Goal: Task Accomplishment & Management: Manage account settings

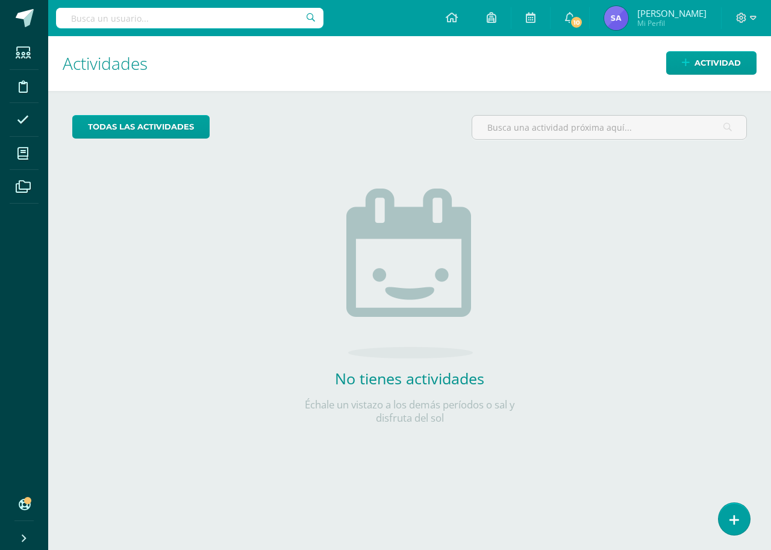
click at [161, 16] on input "text" at bounding box center [190, 18] width 268 height 20
type input "psicología"
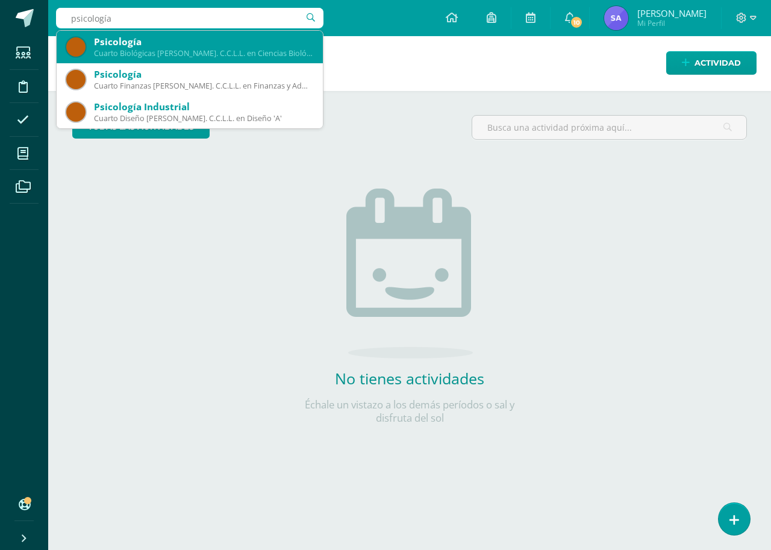
click at [203, 54] on div "Cuarto Biológicas Bach. C.C.L.L. en Ciencias Biológicas 'B'" at bounding box center [203, 53] width 219 height 10
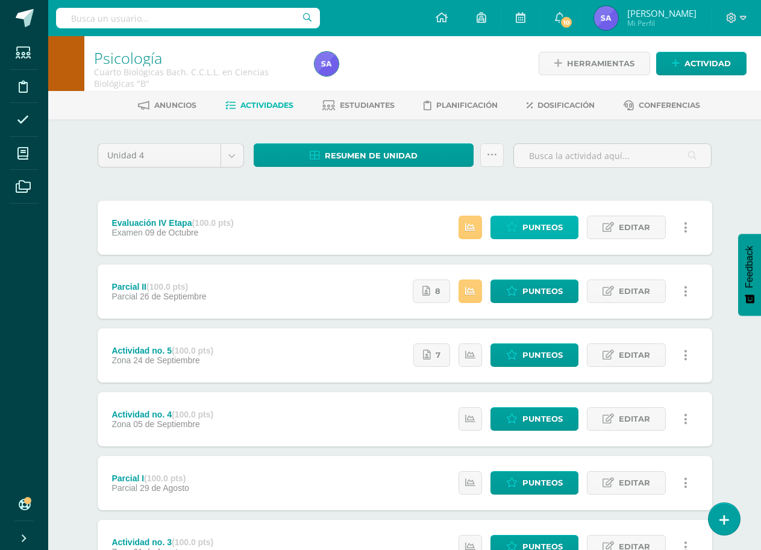
click at [546, 231] on span "Punteos" at bounding box center [543, 227] width 40 height 22
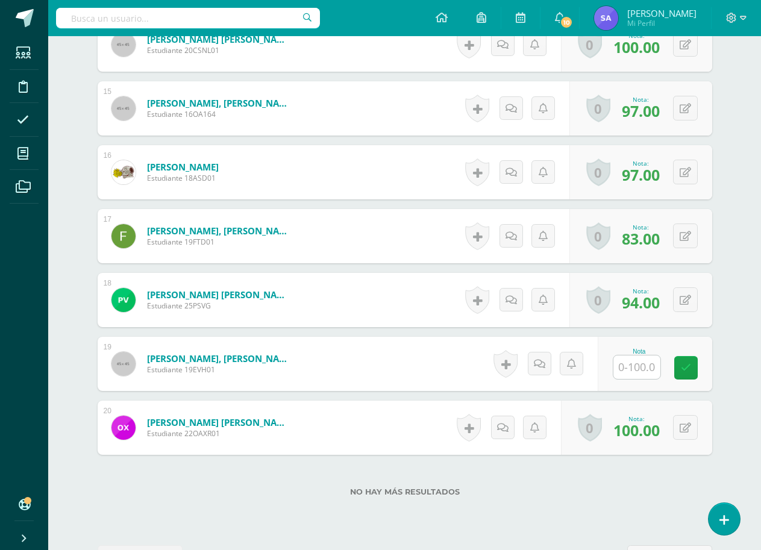
scroll to position [1236, 0]
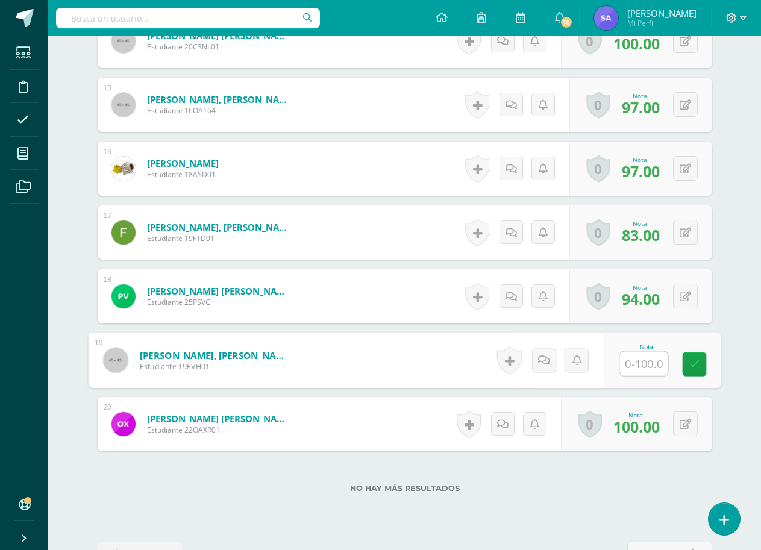
click at [647, 369] on input "text" at bounding box center [644, 364] width 48 height 24
type input "84"
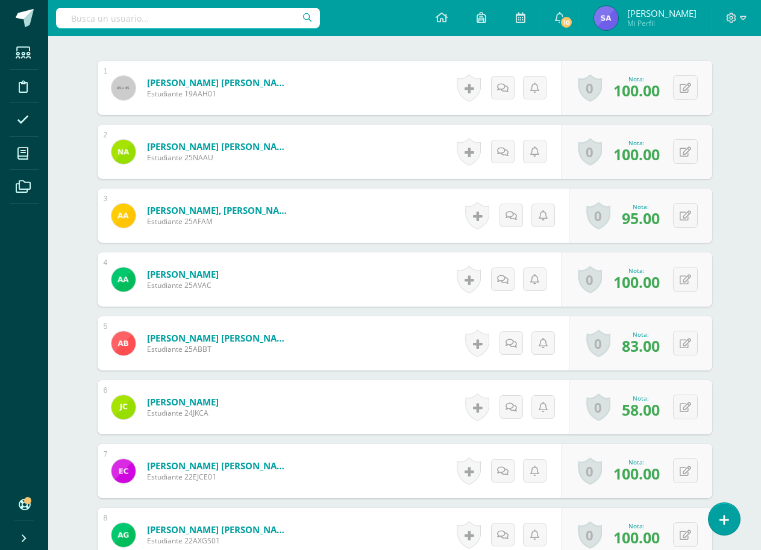
scroll to position [0, 0]
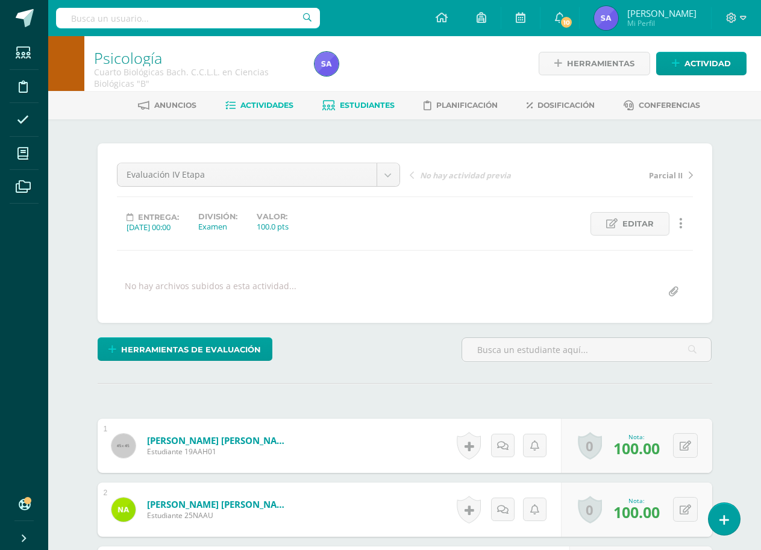
click at [365, 102] on span "Estudiantes" at bounding box center [367, 105] width 55 height 9
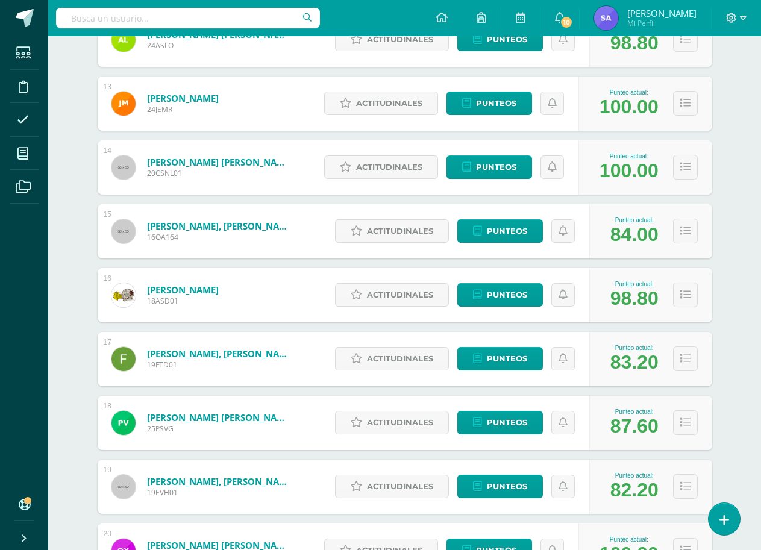
scroll to position [959, 0]
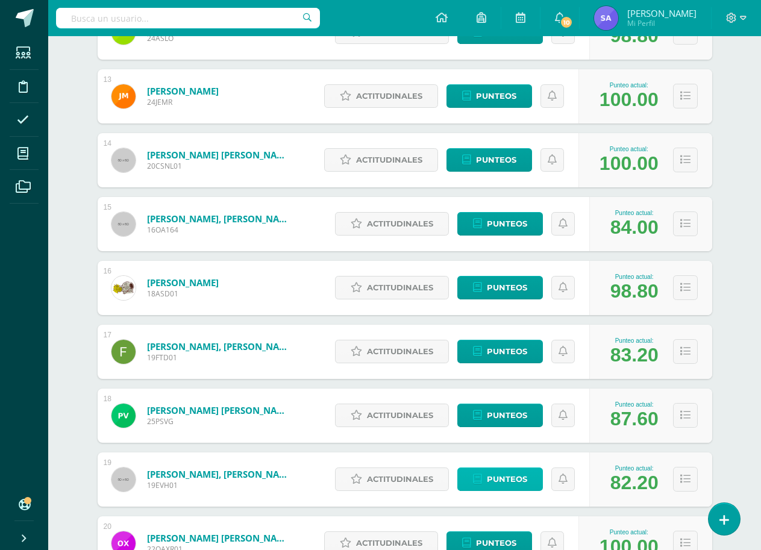
click at [512, 479] on span "Punteos" at bounding box center [507, 479] width 40 height 22
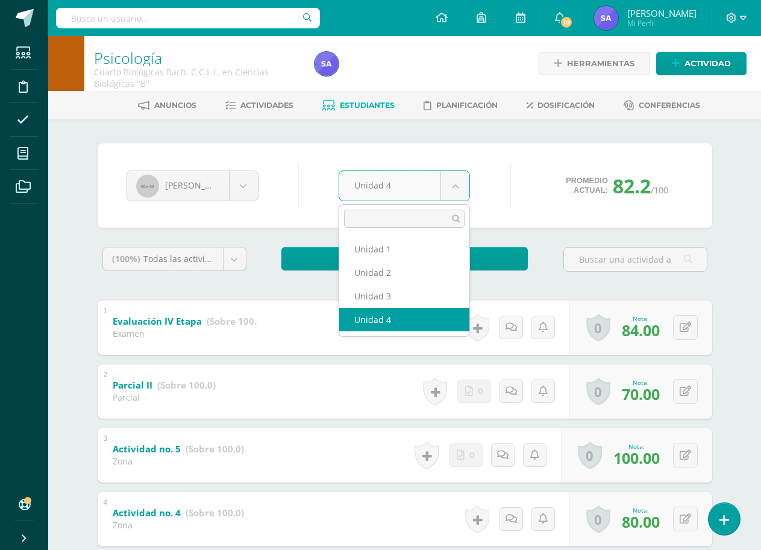
click at [451, 190] on body "Estudiantes Disciplina Asistencia Mis cursos Archivos Soporte Ayuda Reportar un…" at bounding box center [380, 441] width 761 height 882
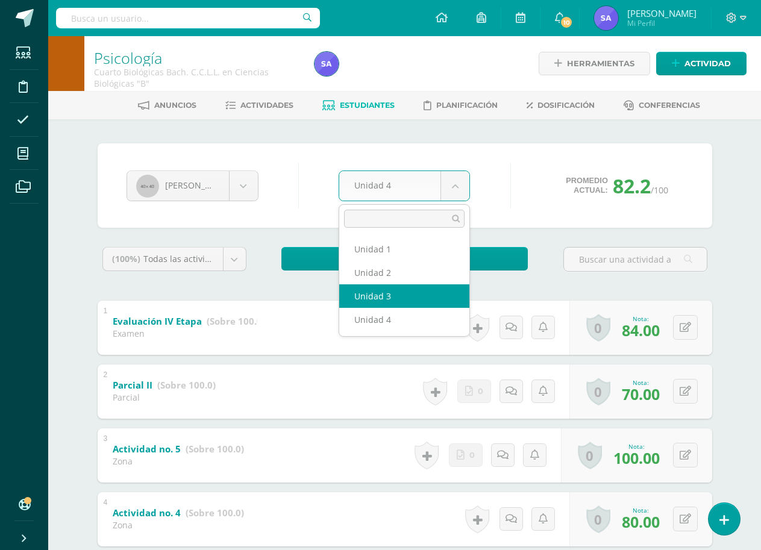
select select "Unidad 3"
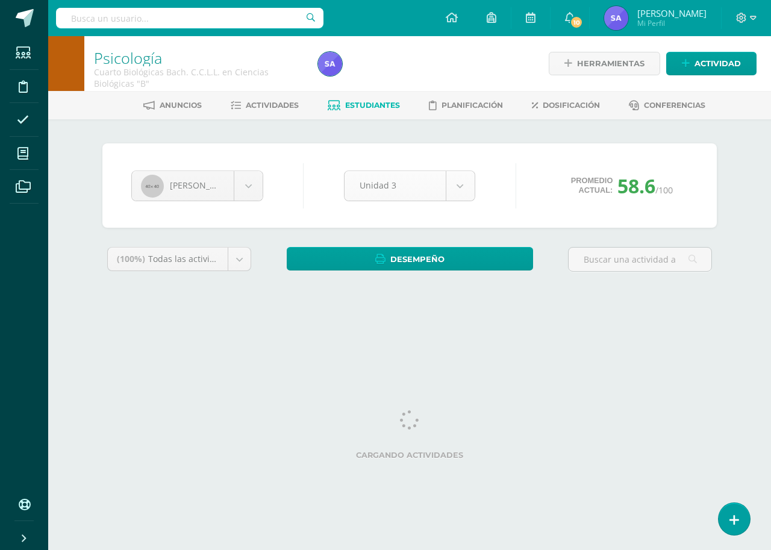
click at [469, 198] on body "Estudiantes Disciplina Asistencia Mis cursos Archivos Soporte Ayuda Reportar un…" at bounding box center [385, 162] width 771 height 325
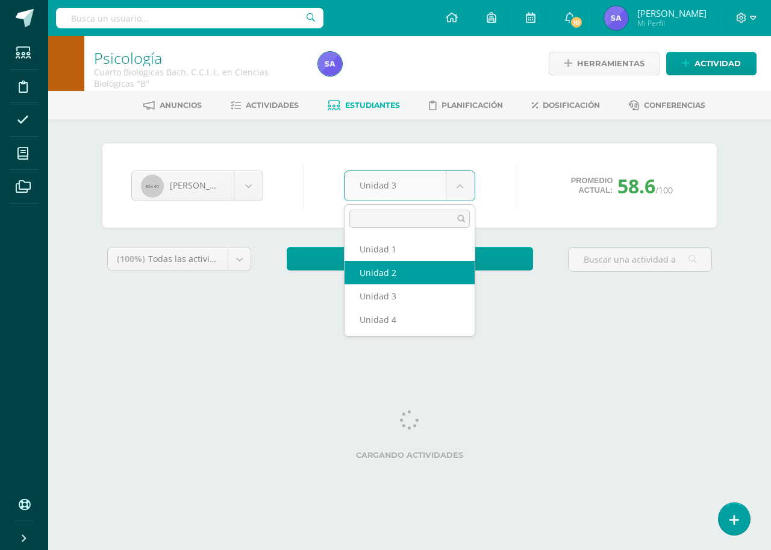
select select "Unidad 2"
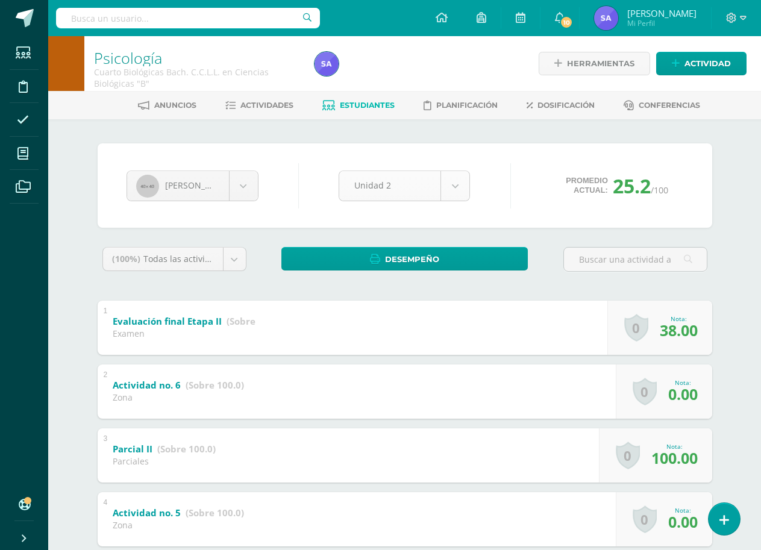
click at [456, 181] on body "Estudiantes Disciplina Asistencia Mis cursos Archivos Soporte Ayuda Reportar un…" at bounding box center [380, 473] width 761 height 946
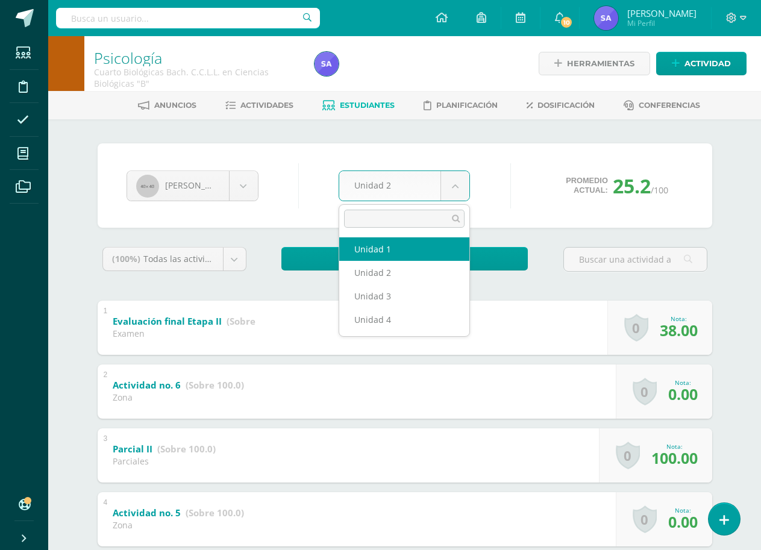
select select "Unidad 1"
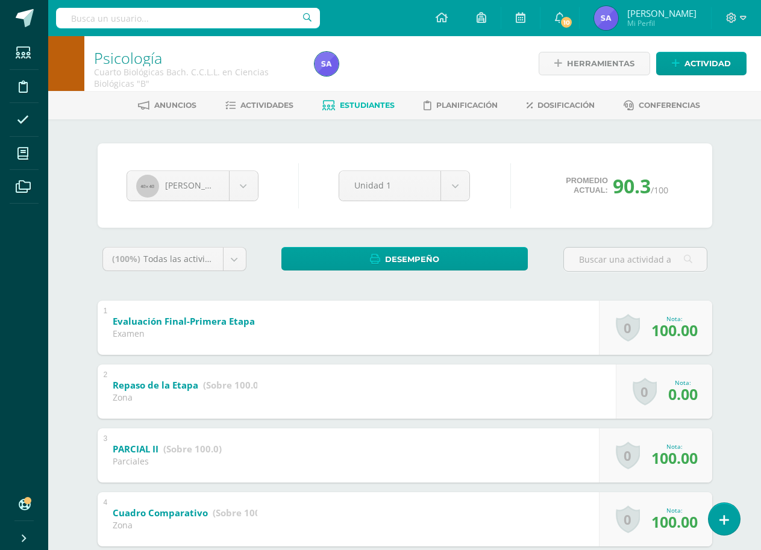
click at [206, 21] on input "text" at bounding box center [188, 18] width 264 height 20
type input "metodolog"
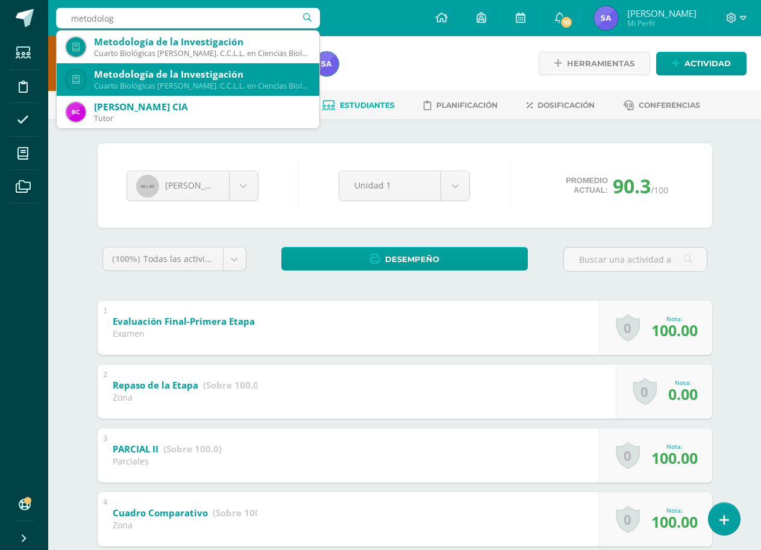
click at [207, 83] on div "Cuarto Biológicas Bach. C.C.L.L. en Ciencias Biológicas 'B'" at bounding box center [202, 86] width 216 height 10
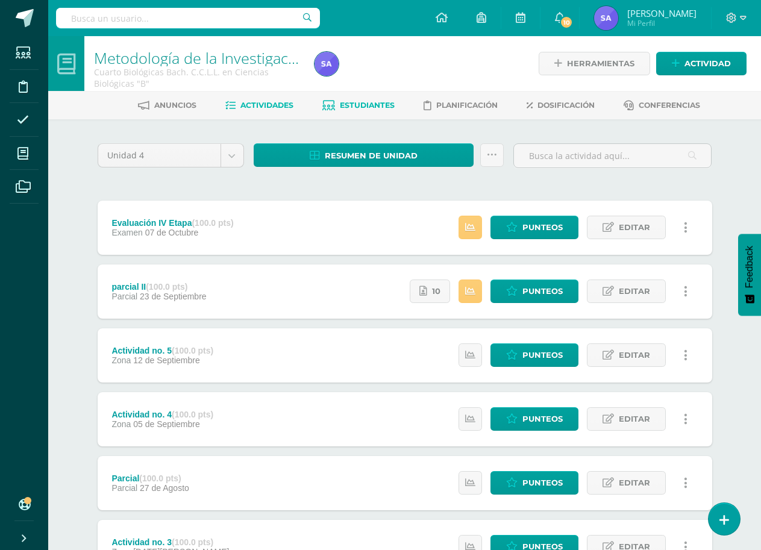
click at [356, 105] on span "Estudiantes" at bounding box center [367, 105] width 55 height 9
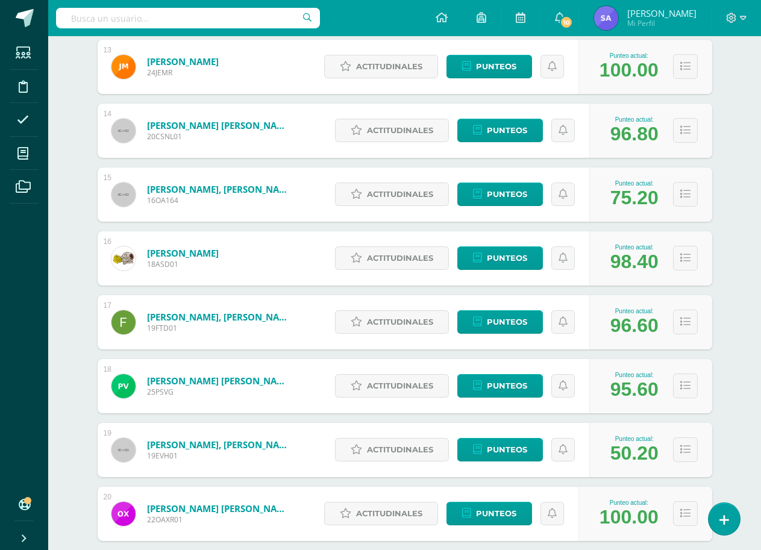
scroll to position [1020, 0]
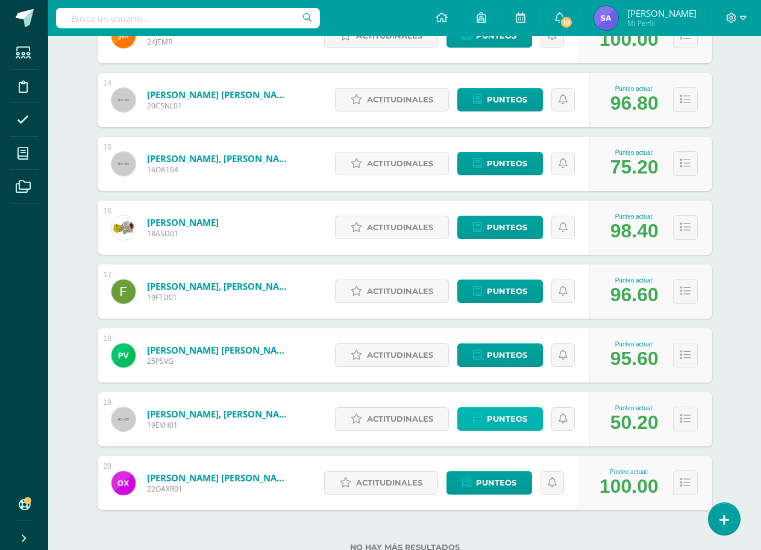
click at [504, 424] on span "Punteos" at bounding box center [507, 419] width 40 height 22
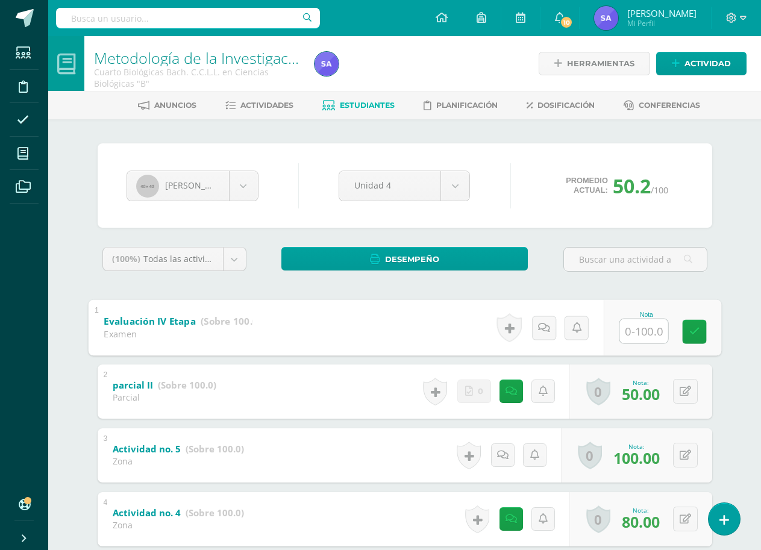
click at [631, 331] on input "text" at bounding box center [644, 331] width 48 height 24
type input "95"
click at [691, 334] on icon at bounding box center [694, 332] width 11 height 10
click at [456, 185] on body "Estudiantes Disciplina Asistencia Mis cursos Archivos Soporte Ayuda Reportar un…" at bounding box center [380, 441] width 761 height 882
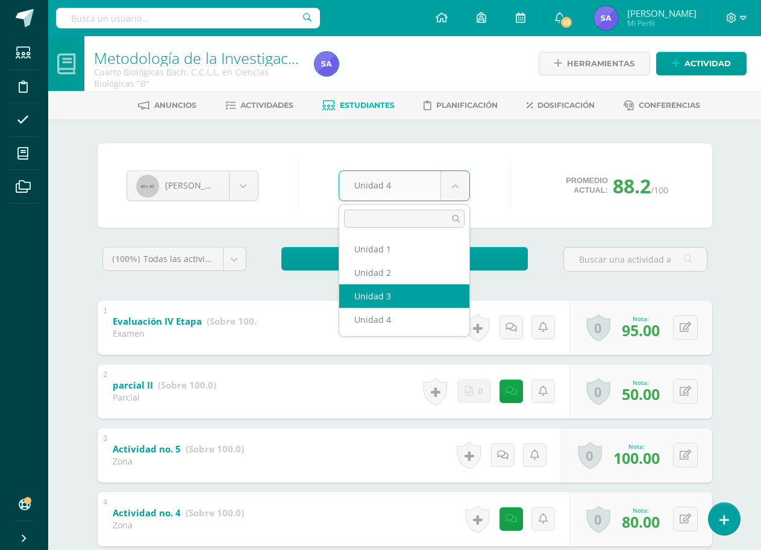
select select "Unidad 3"
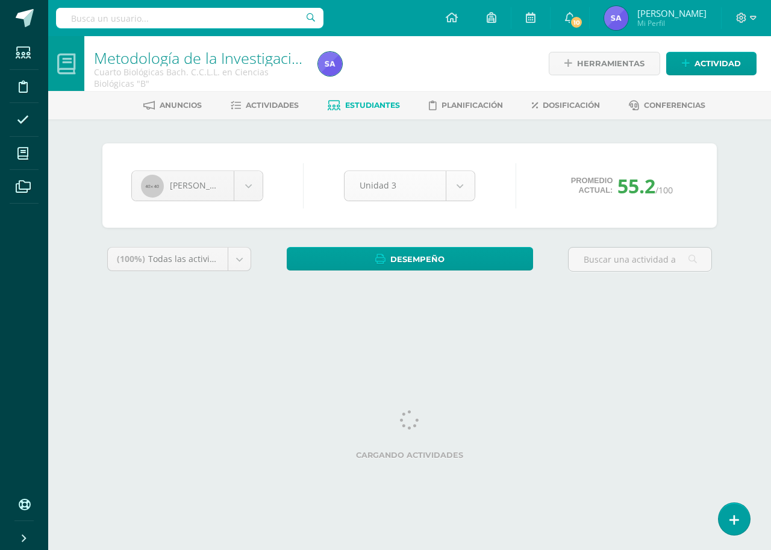
click at [465, 189] on body "Estudiantes Disciplina Asistencia Mis cursos Archivos Soporte Ayuda Reportar un…" at bounding box center [385, 162] width 771 height 325
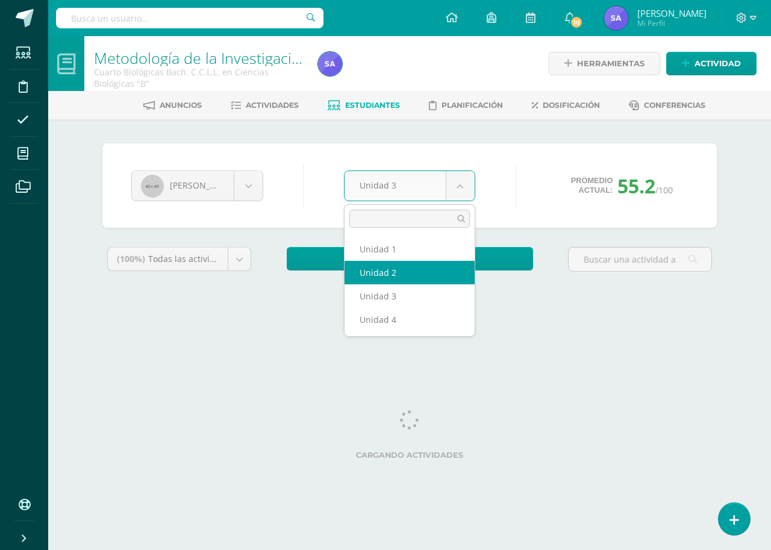
select select "Unidad 2"
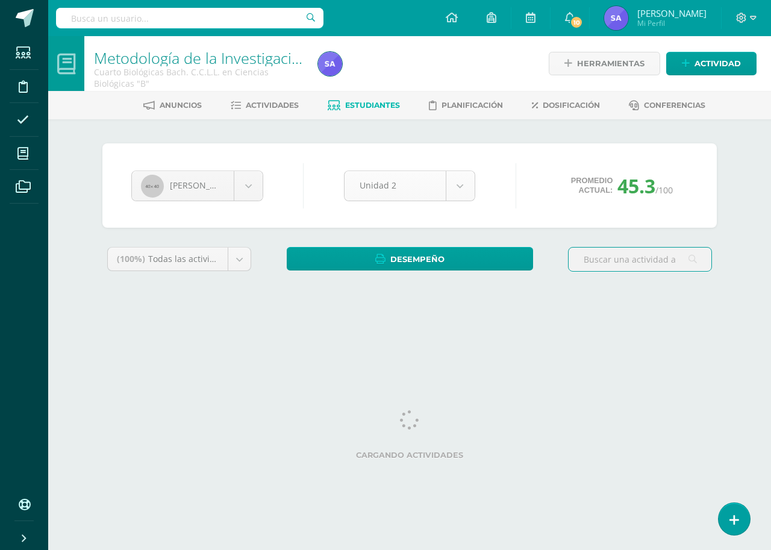
click at [456, 189] on body "Estudiantes Disciplina Asistencia Mis cursos Archivos Soporte Ayuda Reportar un…" at bounding box center [385, 162] width 771 height 325
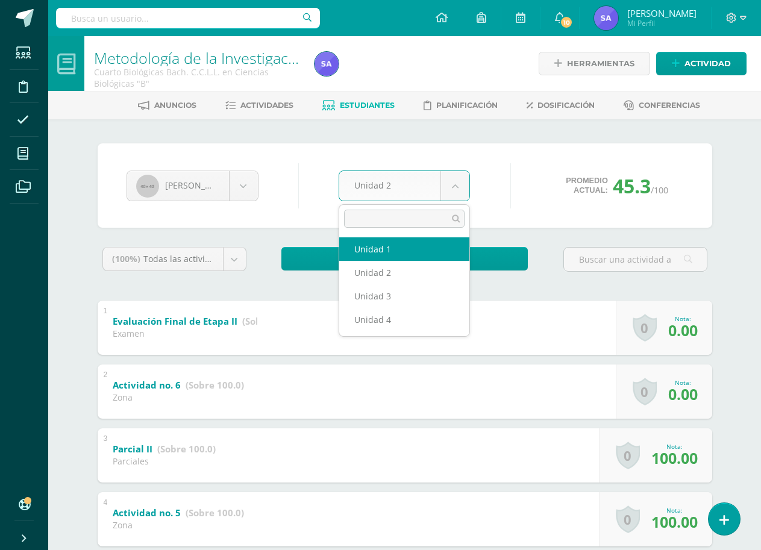
select select "Unidad 1"
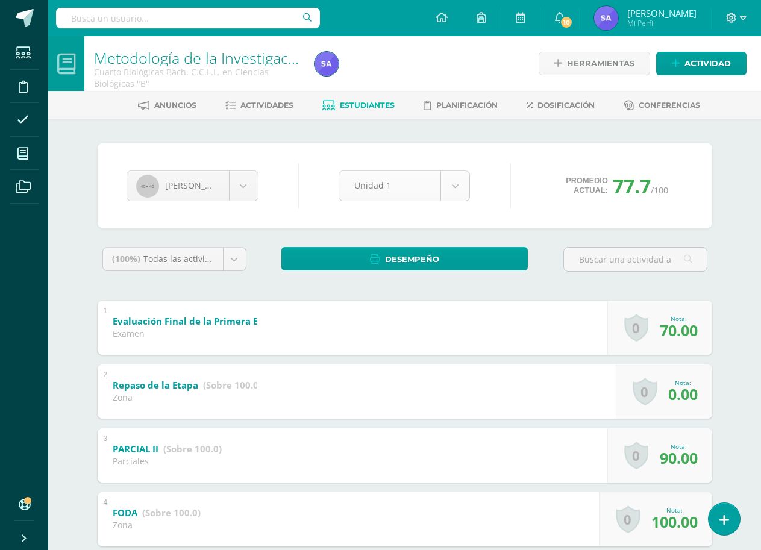
click at [466, 176] on body "Estudiantes Disciplina Asistencia Mis cursos Archivos Soporte Ayuda Reportar un…" at bounding box center [380, 503] width 761 height 1006
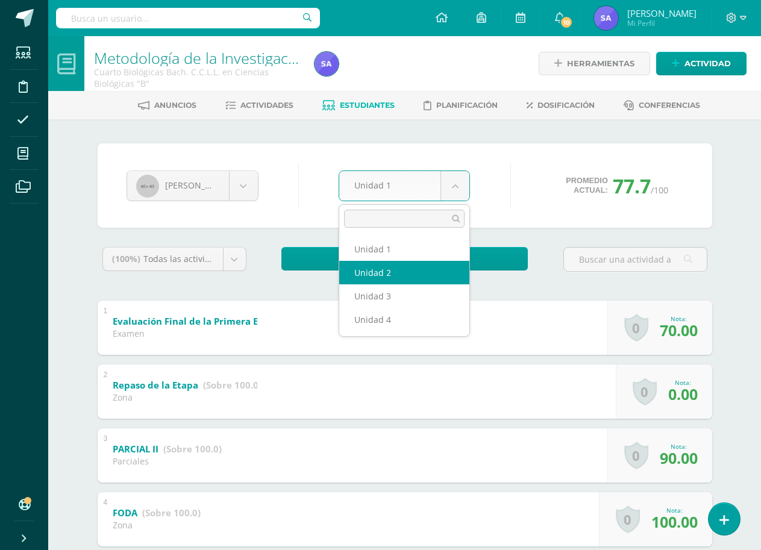
select select "Unidad 2"
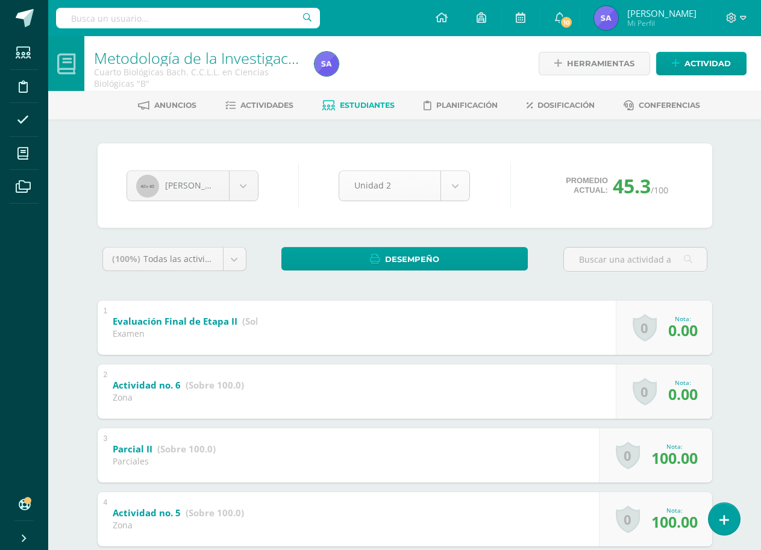
click at [449, 192] on body "Estudiantes Disciplina Asistencia Mis cursos Archivos Soporte Ayuda Reportar un…" at bounding box center [380, 473] width 761 height 946
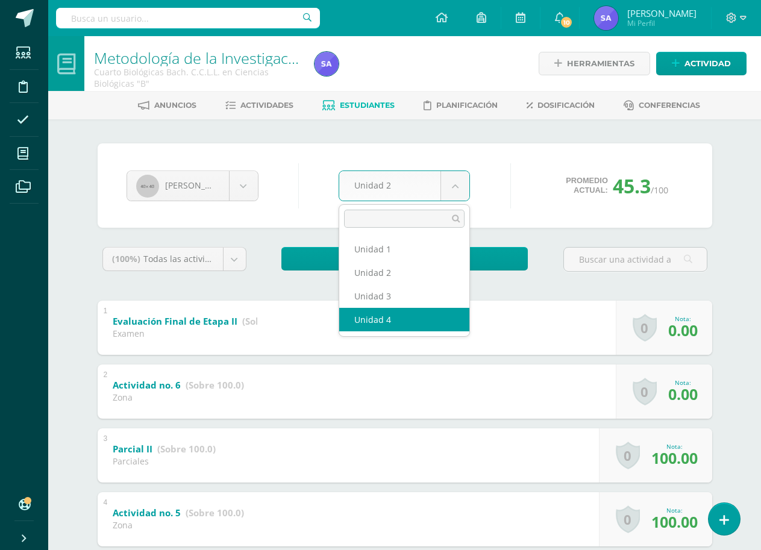
select select "Unidad 4"
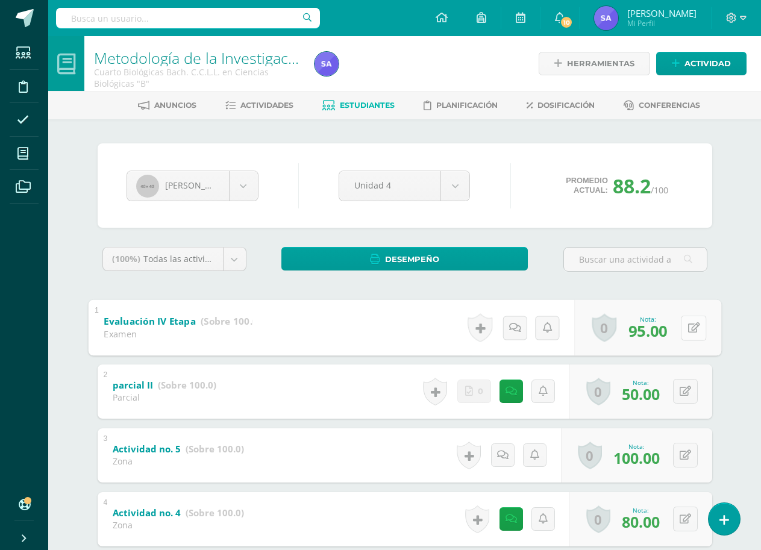
click at [693, 330] on button at bounding box center [693, 327] width 25 height 25
type input "90"
click at [663, 330] on icon at bounding box center [661, 332] width 11 height 10
click at [221, 24] on input "text" at bounding box center [188, 18] width 264 height 20
click at [198, 19] on input "text" at bounding box center [188, 18] width 264 height 20
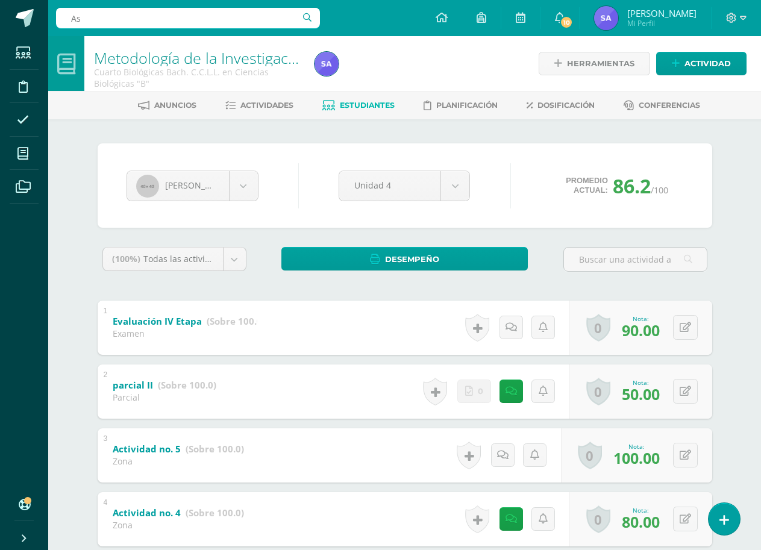
type input "A"
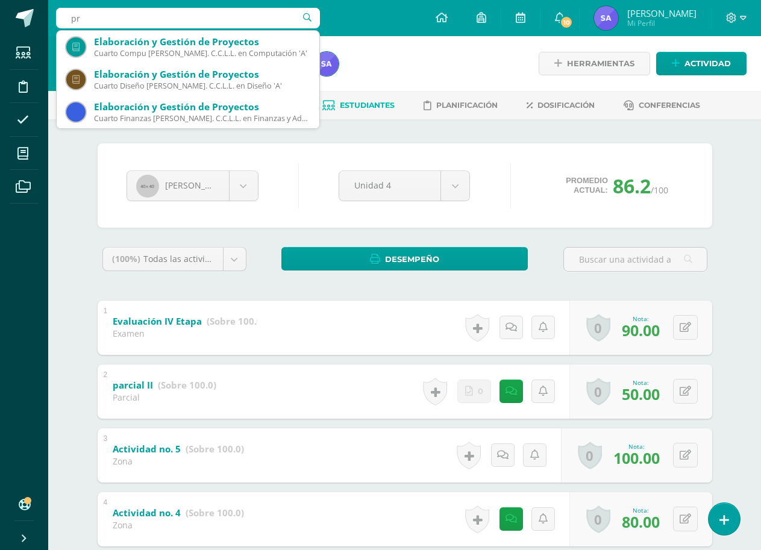
type input "p"
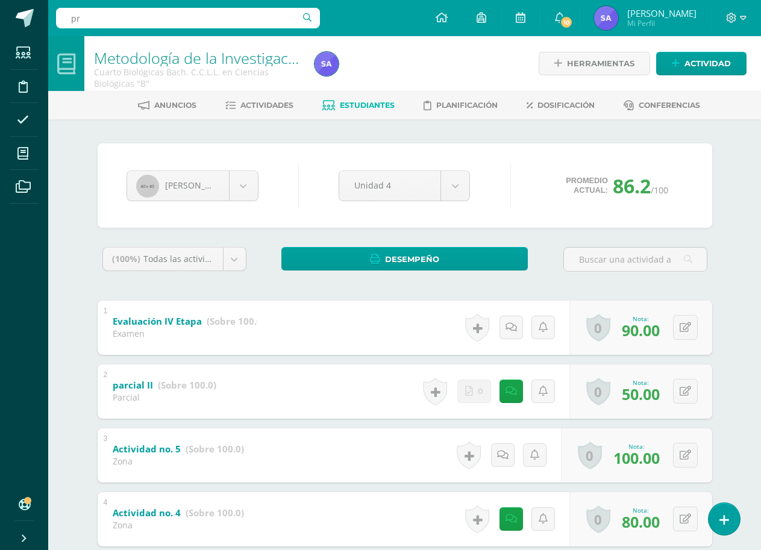
type input "p"
type input "elaborac"
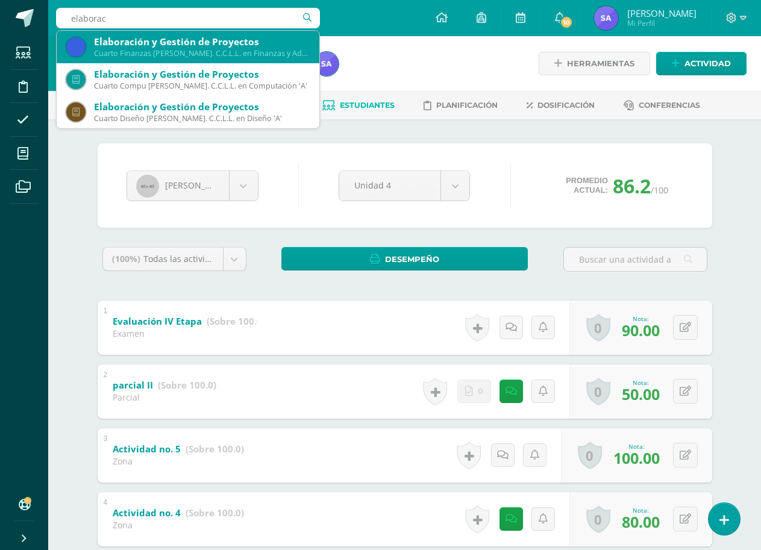
click at [209, 41] on div "Elaboración y Gestión de Proyectos" at bounding box center [202, 42] width 216 height 13
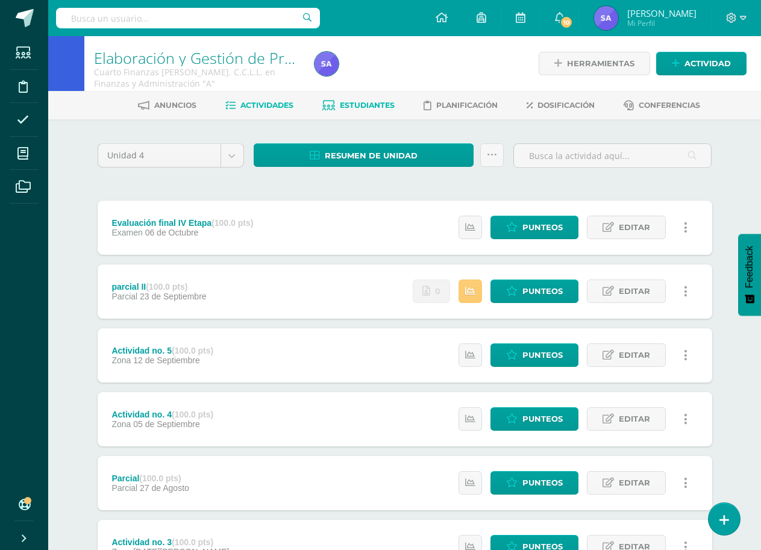
click at [350, 99] on link "Estudiantes" at bounding box center [358, 105] width 72 height 19
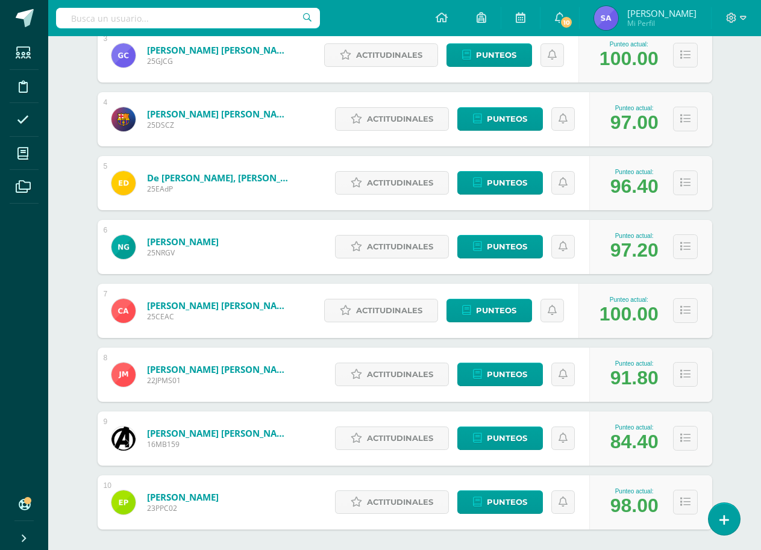
scroll to position [258, 0]
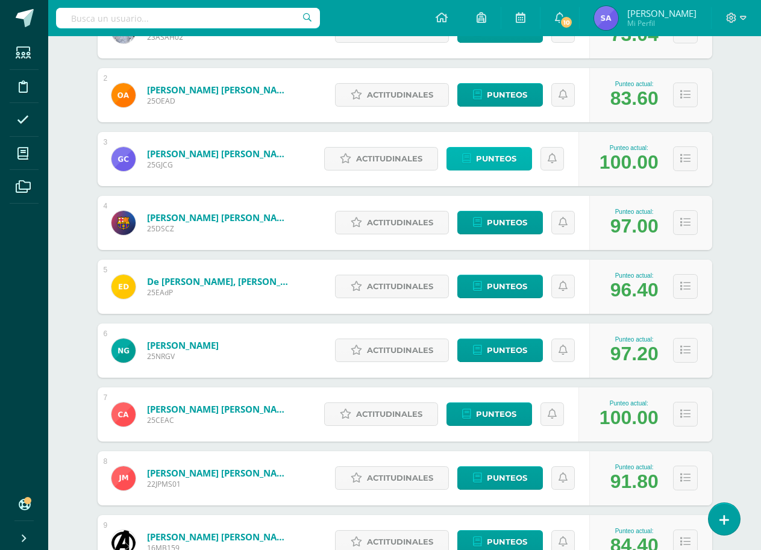
click at [513, 170] on span "Punteos" at bounding box center [496, 159] width 40 height 22
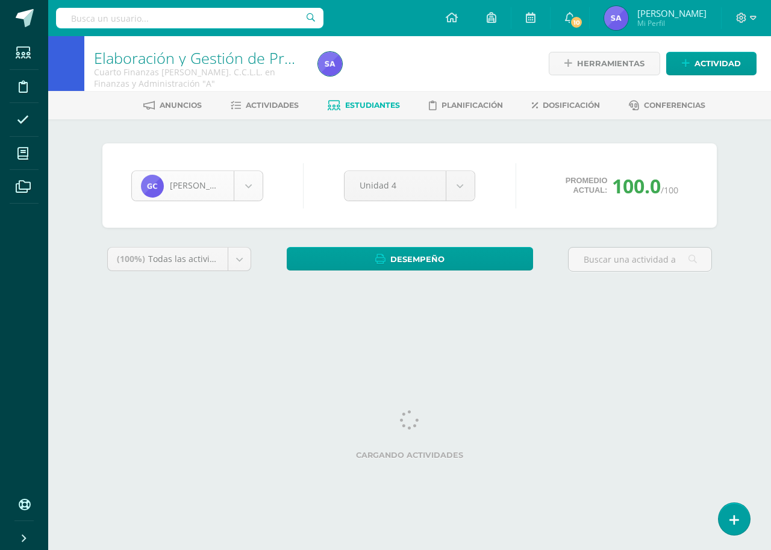
click at [245, 195] on body "Estudiantes Disciplina Asistencia Mis cursos Archivos Soporte Ayuda Reportar un…" at bounding box center [385, 162] width 771 height 325
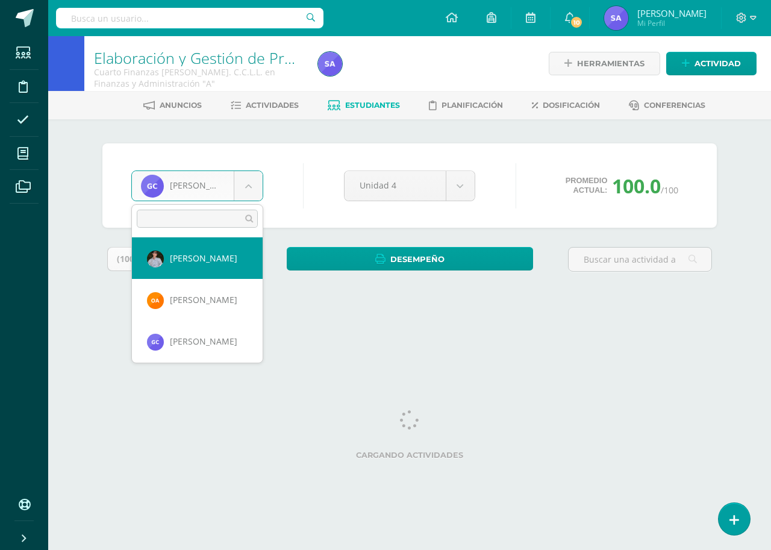
select select "2396"
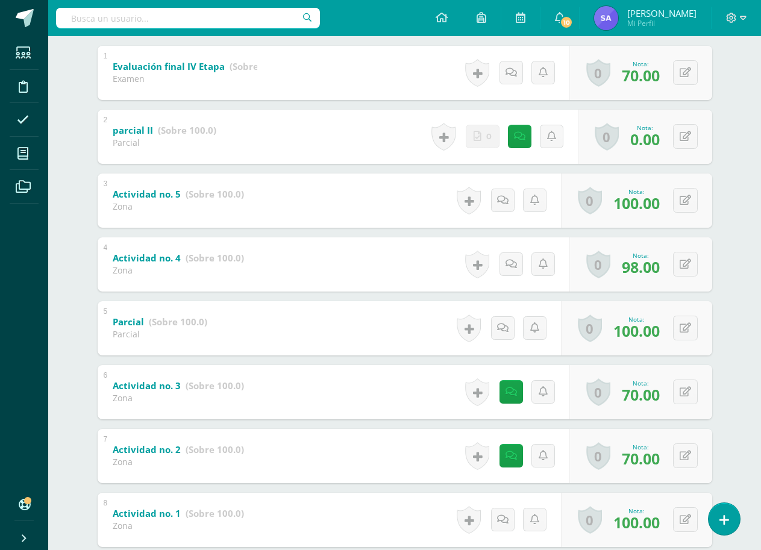
scroll to position [301, 0]
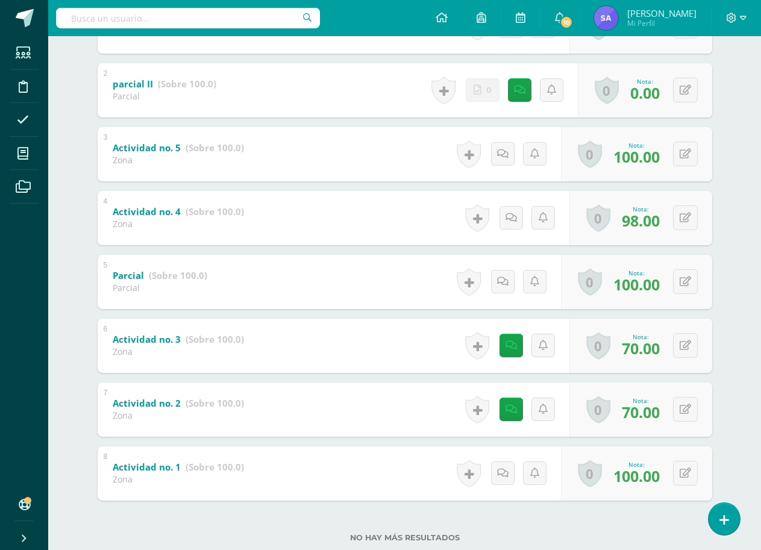
click at [395, 346] on div "6 Actividad no. 3 (Sobre 100.0) Zona Nota 0.00 Sustitución: 70.00 0" at bounding box center [405, 346] width 615 height 54
click at [689, 354] on button at bounding box center [685, 345] width 25 height 25
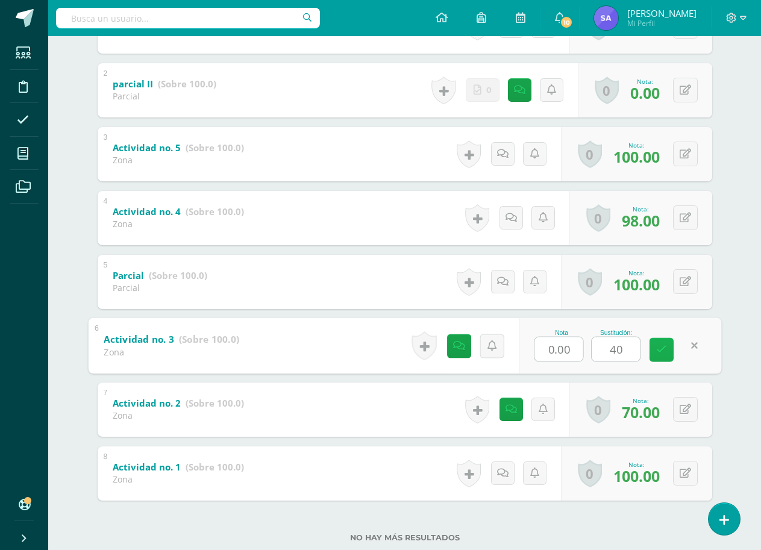
click at [666, 345] on icon at bounding box center [661, 350] width 11 height 10
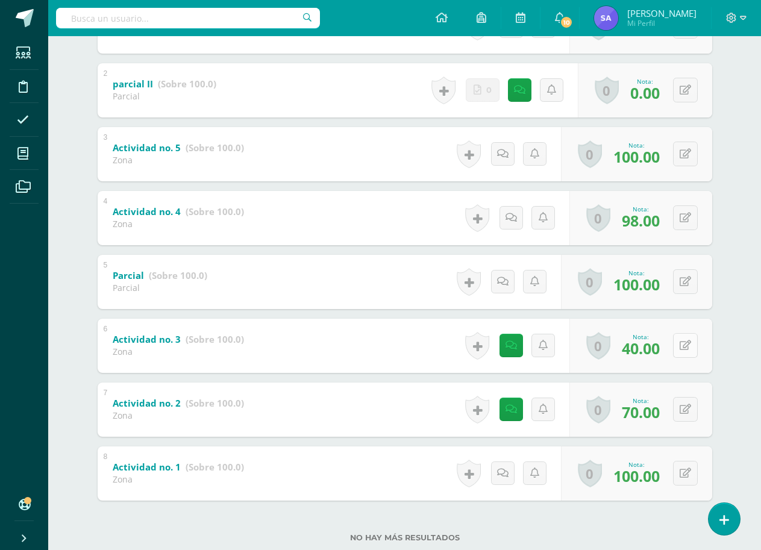
click at [688, 342] on icon at bounding box center [685, 346] width 11 height 10
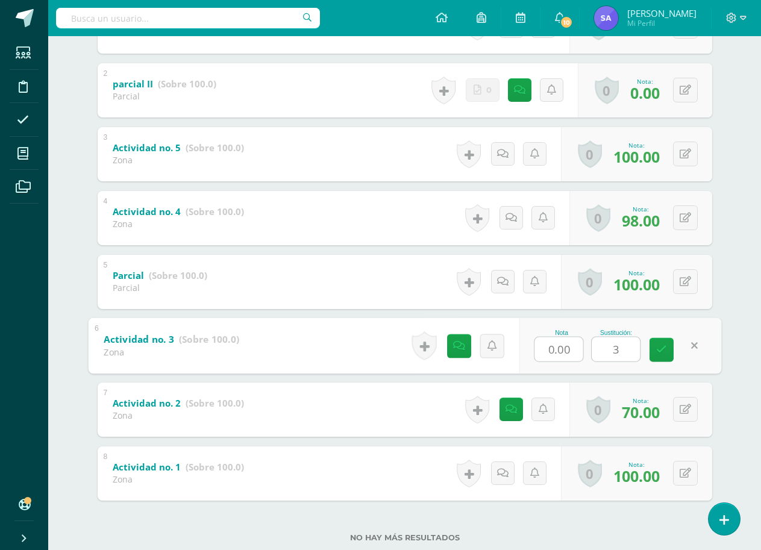
type input "30"
click at [663, 341] on link at bounding box center [662, 350] width 24 height 24
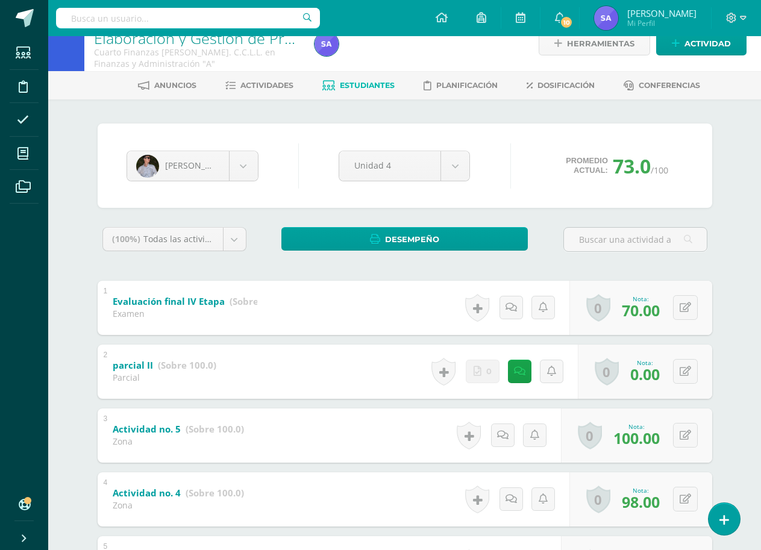
scroll to position [0, 0]
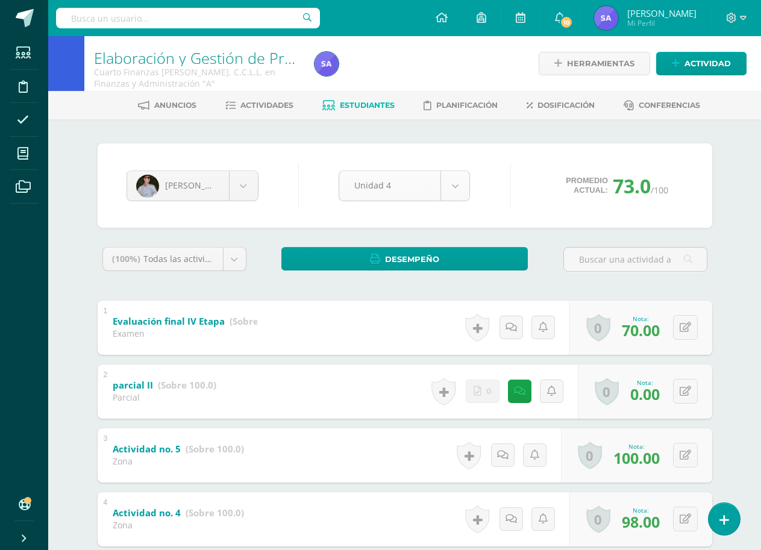
click at [454, 187] on body "Estudiantes Disciplina Asistencia Mis cursos Archivos Soporte Ayuda Reportar un…" at bounding box center [380, 441] width 761 height 882
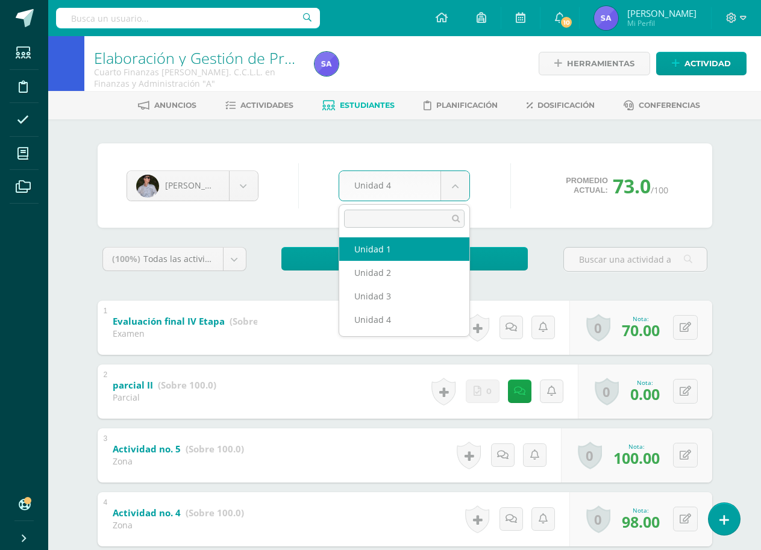
select select "Unidad 1"
